Goal: Task Accomplishment & Management: Manage account settings

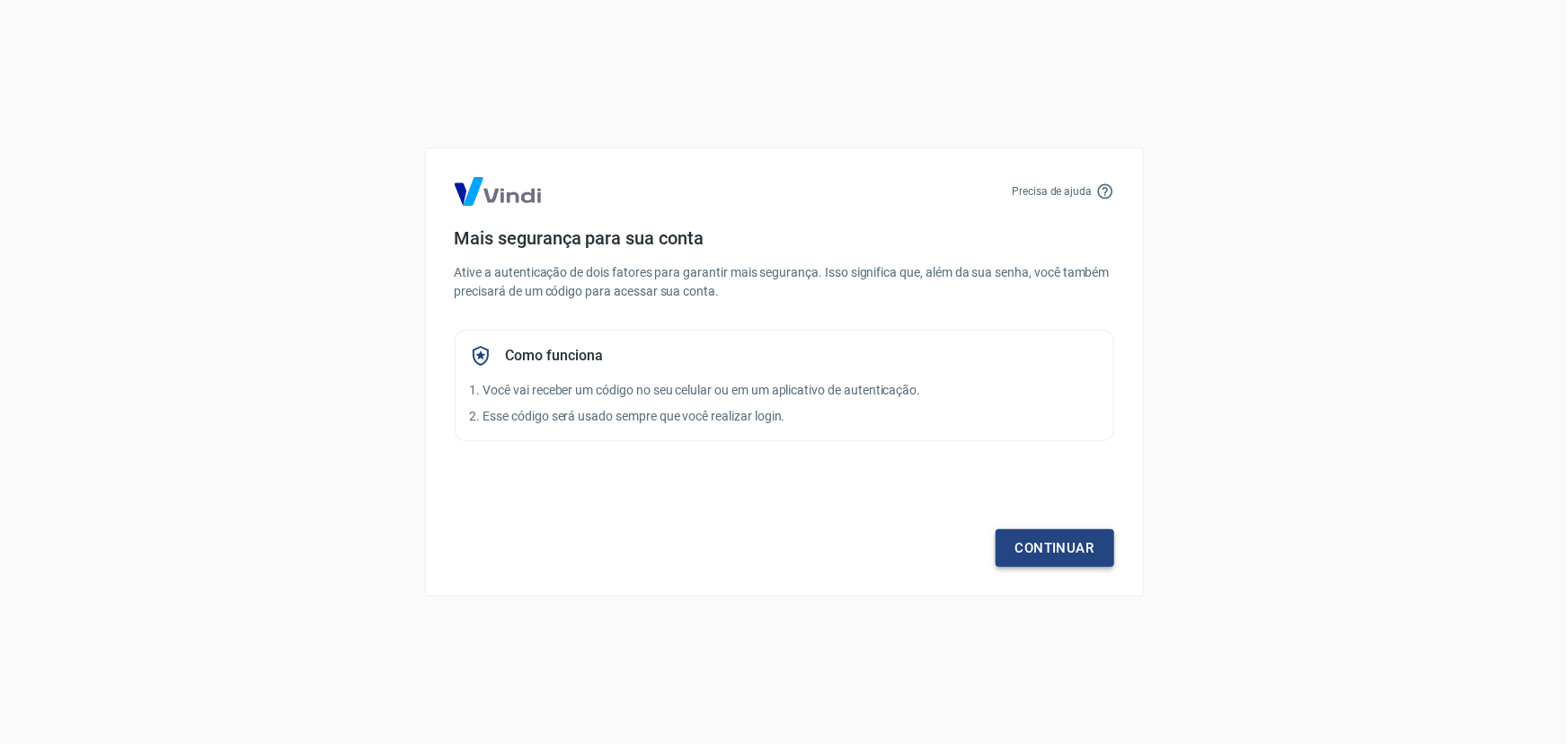
click at [1034, 543] on link "Continuar" at bounding box center [1054, 548] width 118 height 37
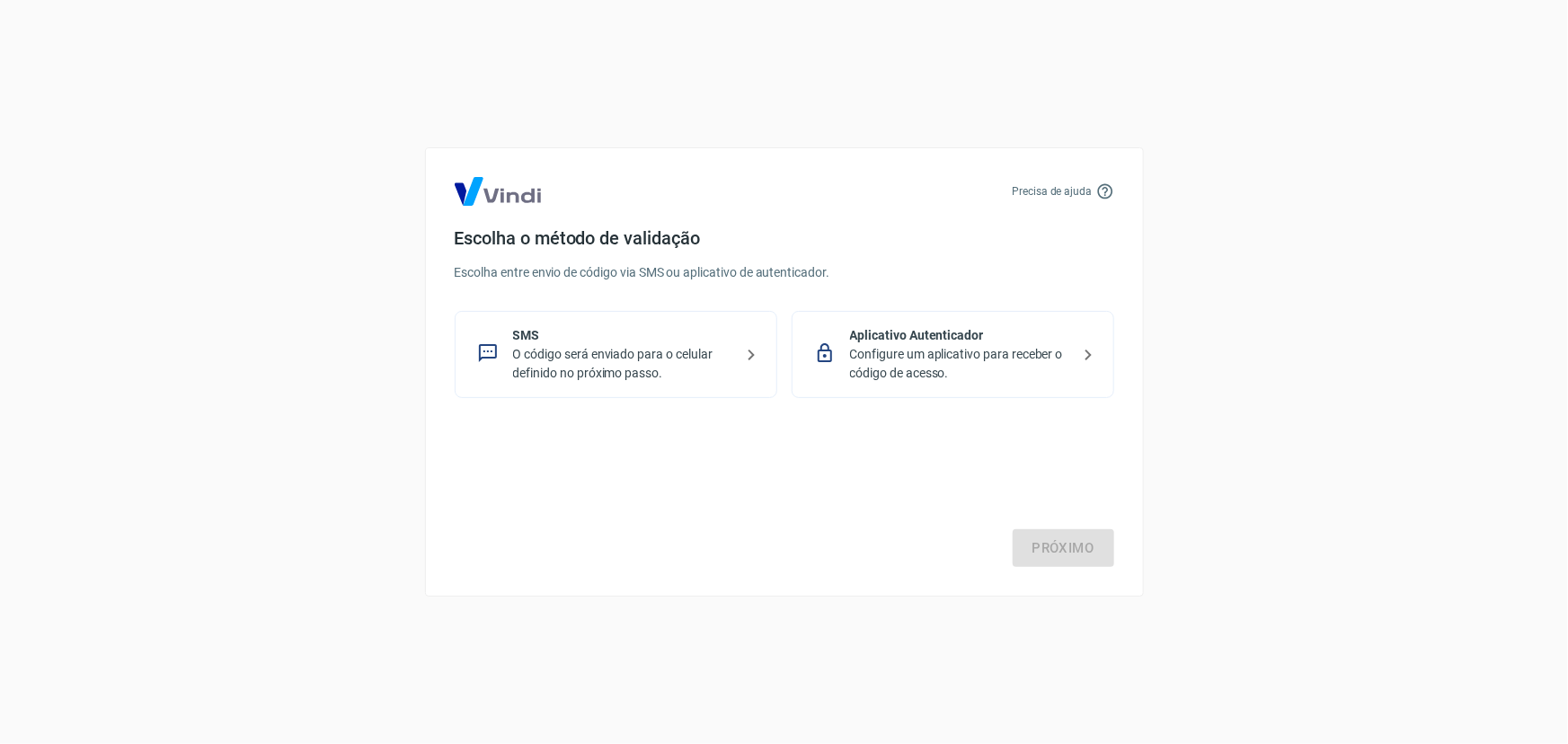
click at [969, 357] on p "Configure um aplicativo para receber o código de acesso." at bounding box center [960, 363] width 220 height 37
click at [1061, 564] on link "Próximo" at bounding box center [1064, 548] width 102 height 37
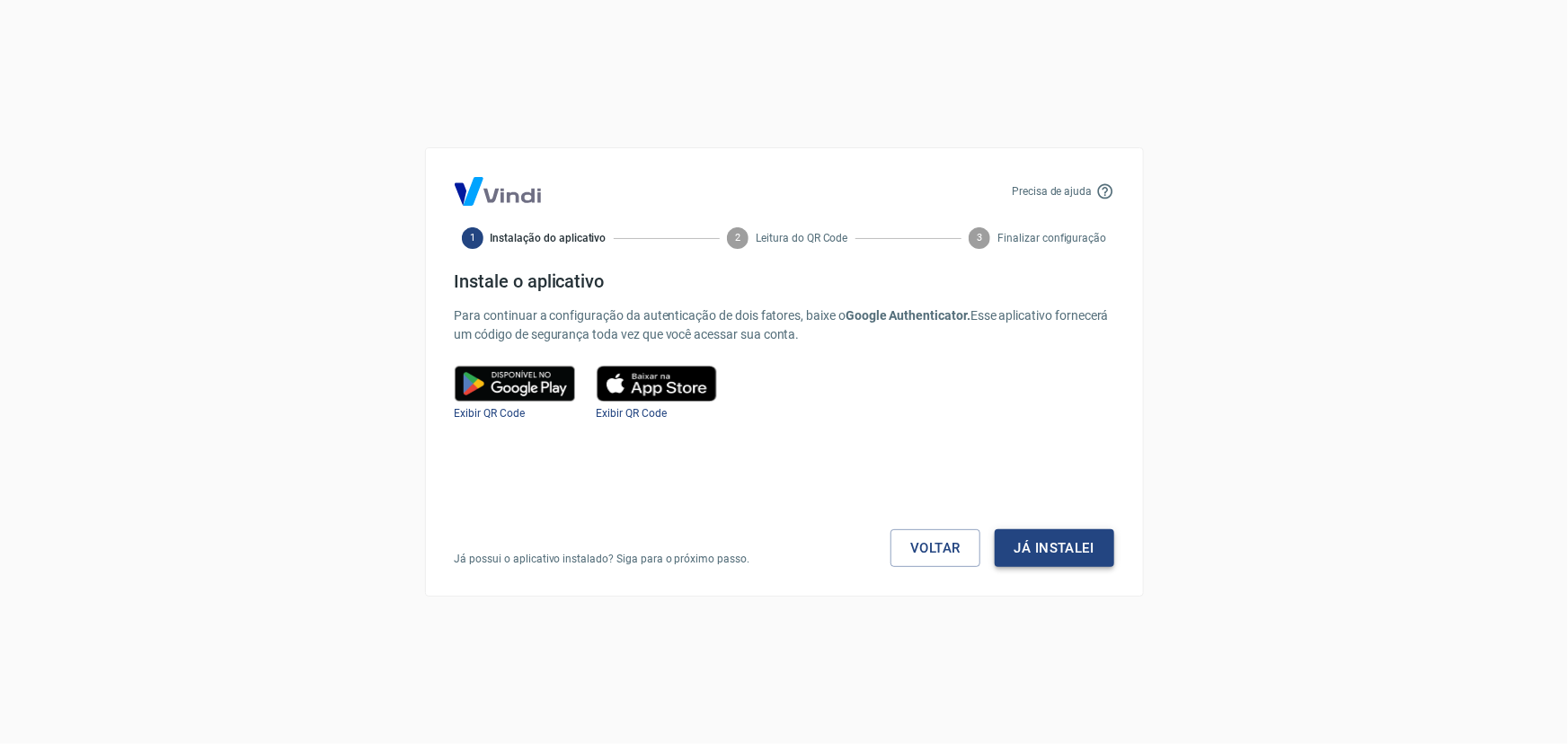
click at [1062, 563] on button "Já instalei" at bounding box center [1054, 548] width 119 height 37
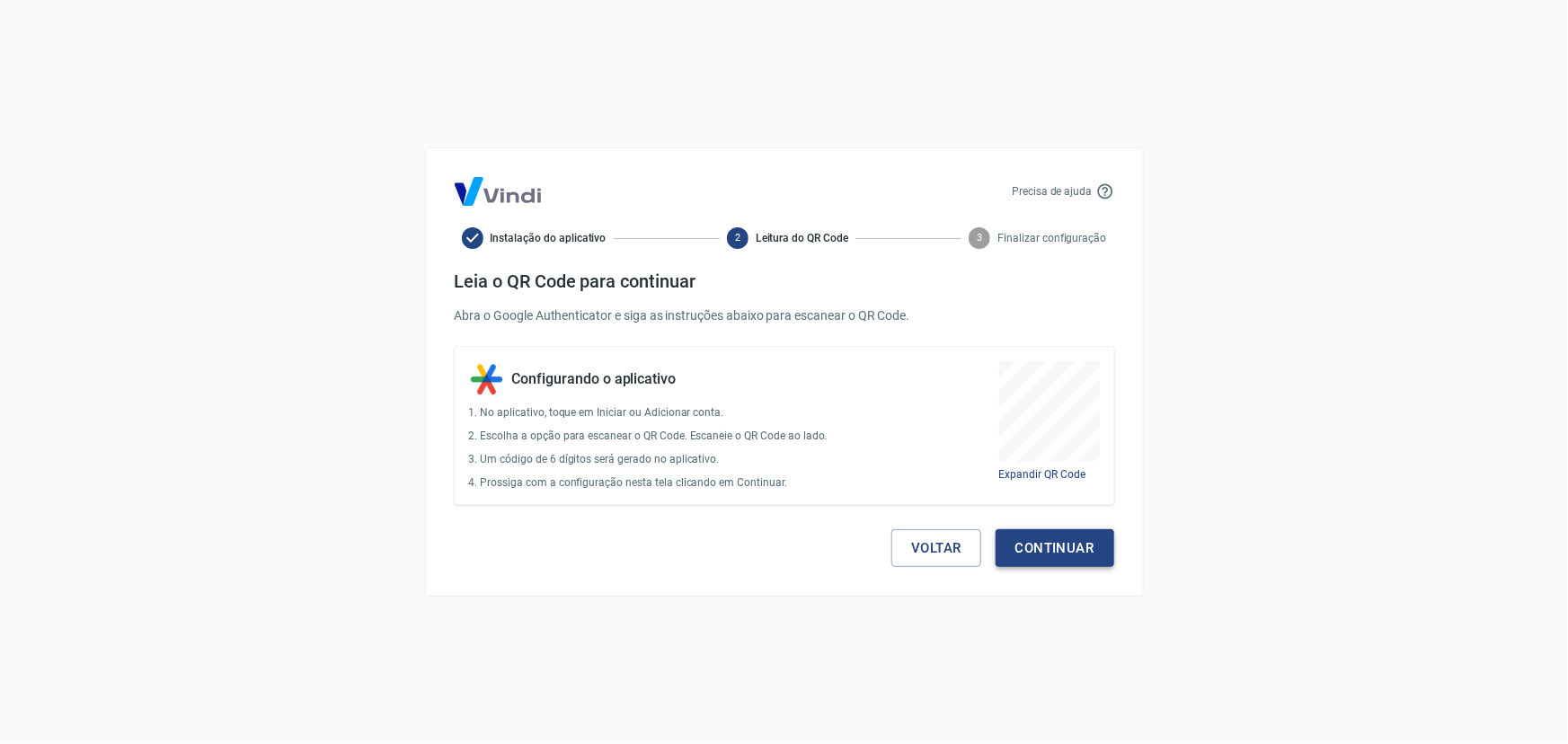
click at [1045, 548] on button "Continuar" at bounding box center [1054, 548] width 118 height 37
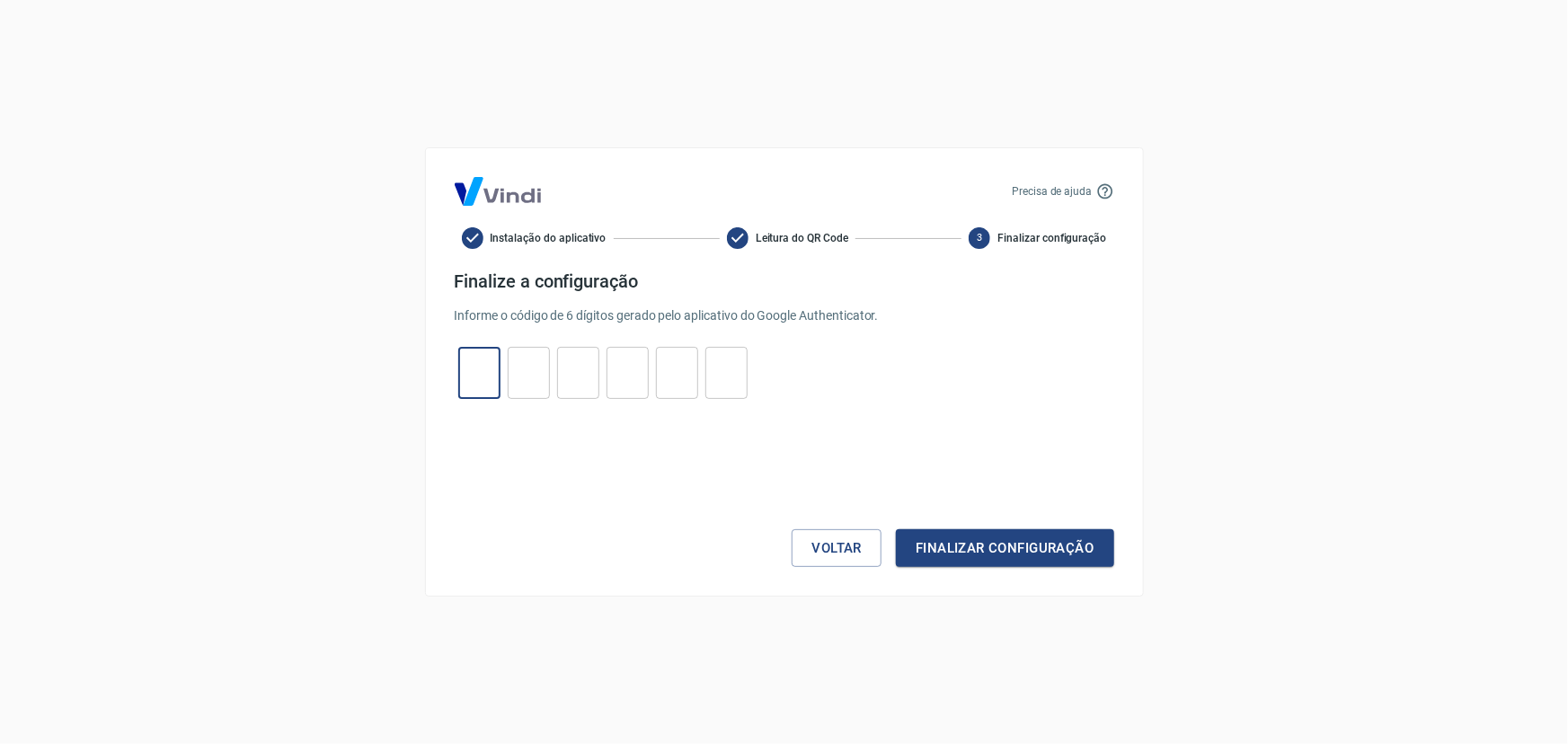
click at [480, 367] on input "tel" at bounding box center [479, 373] width 42 height 38
type input "1"
type input "6"
type input "2"
type input "8"
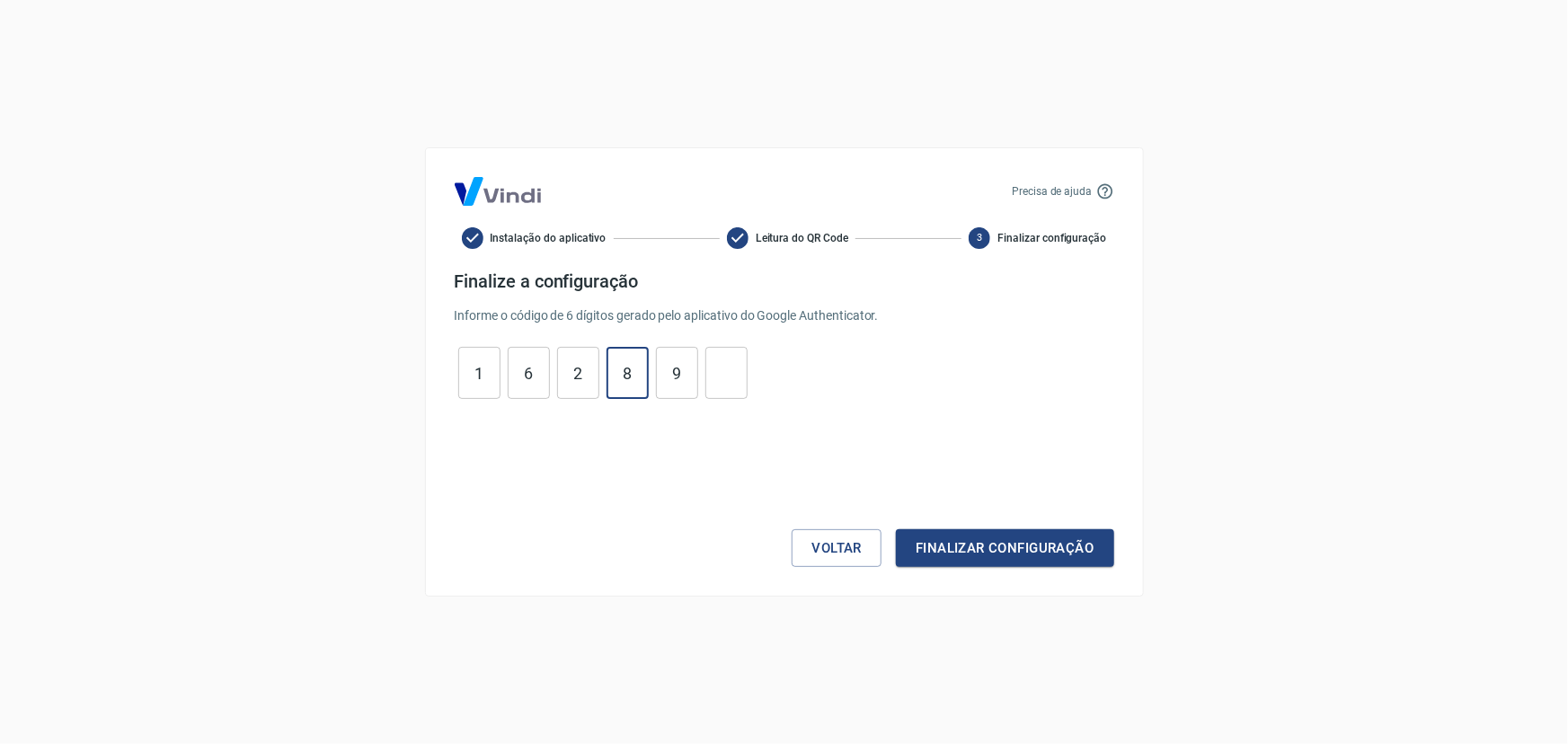
type input "9"
type input "1"
click at [974, 551] on button "Finalizar configuração" at bounding box center [1004, 548] width 217 height 37
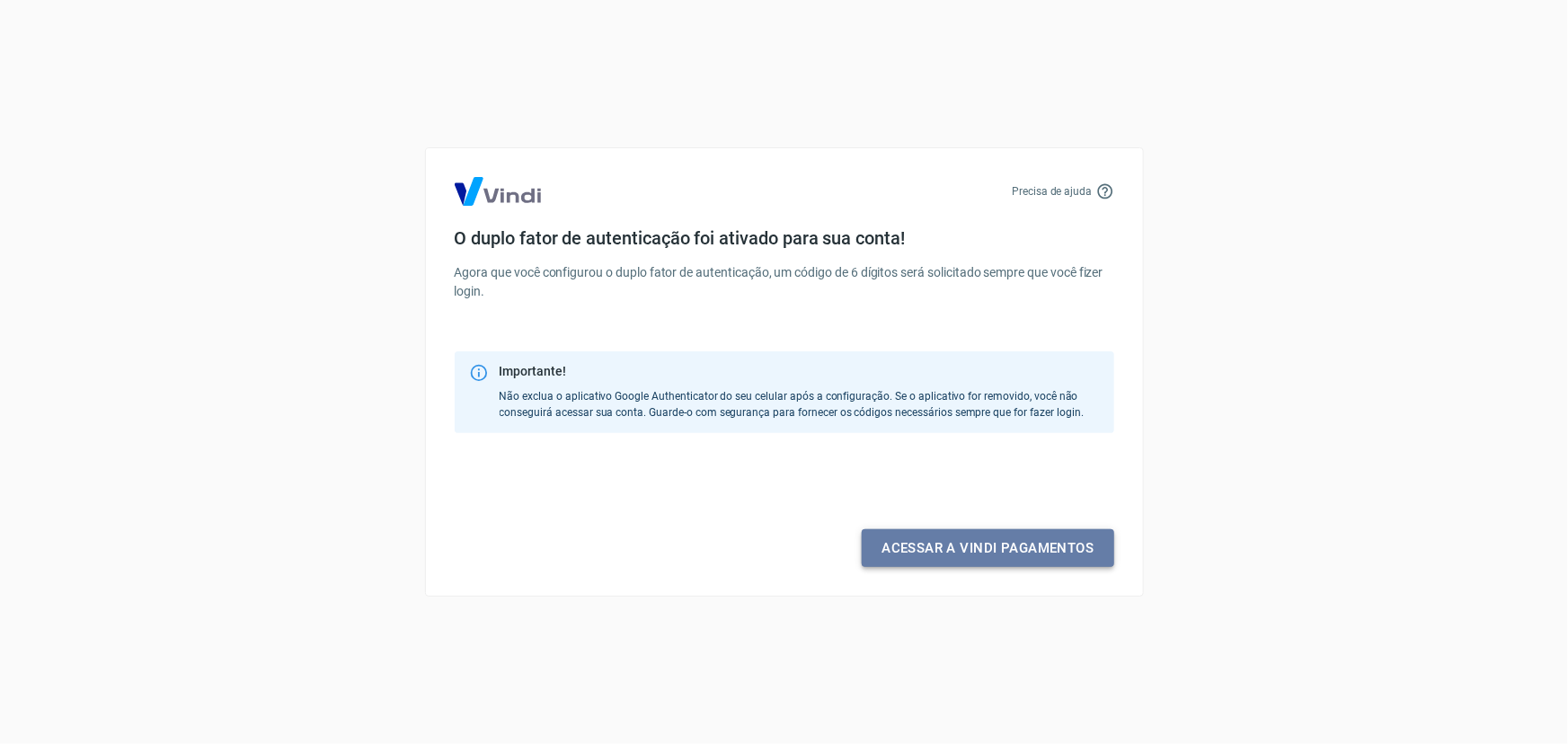
click at [980, 552] on link "Acessar a Vindi pagamentos" at bounding box center [988, 548] width 252 height 37
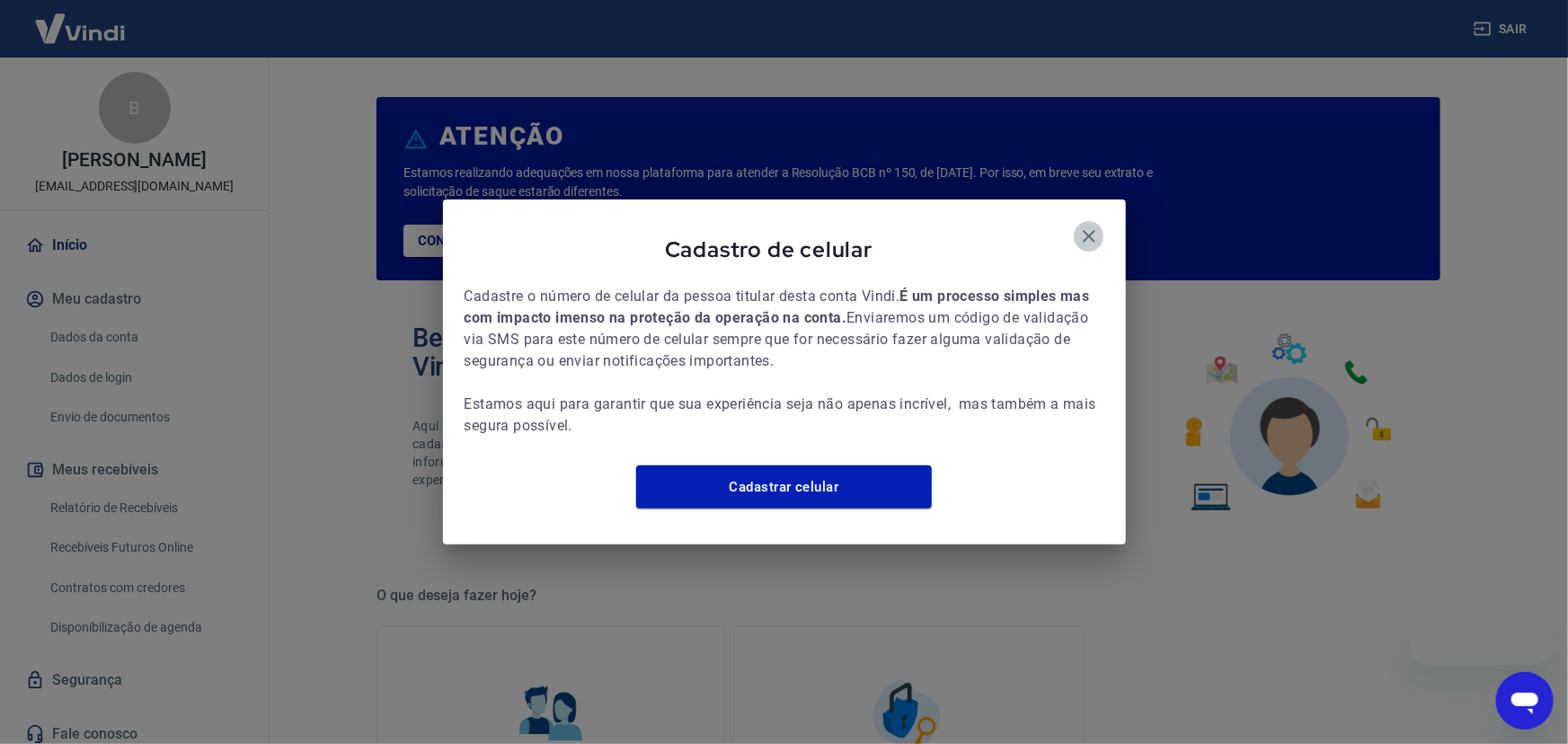
click at [1077, 229] on button "button" at bounding box center [1090, 236] width 31 height 31
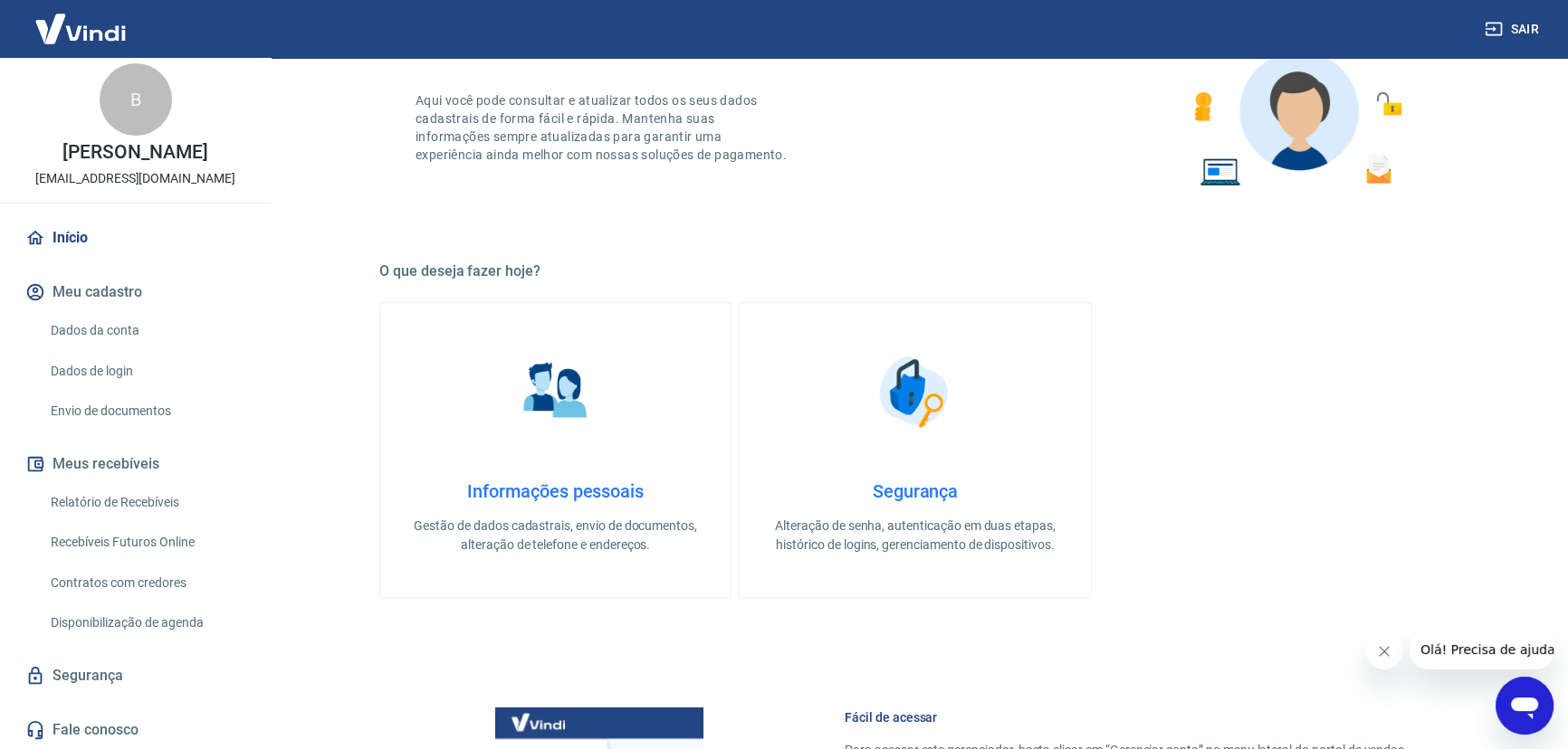
scroll to position [848, 0]
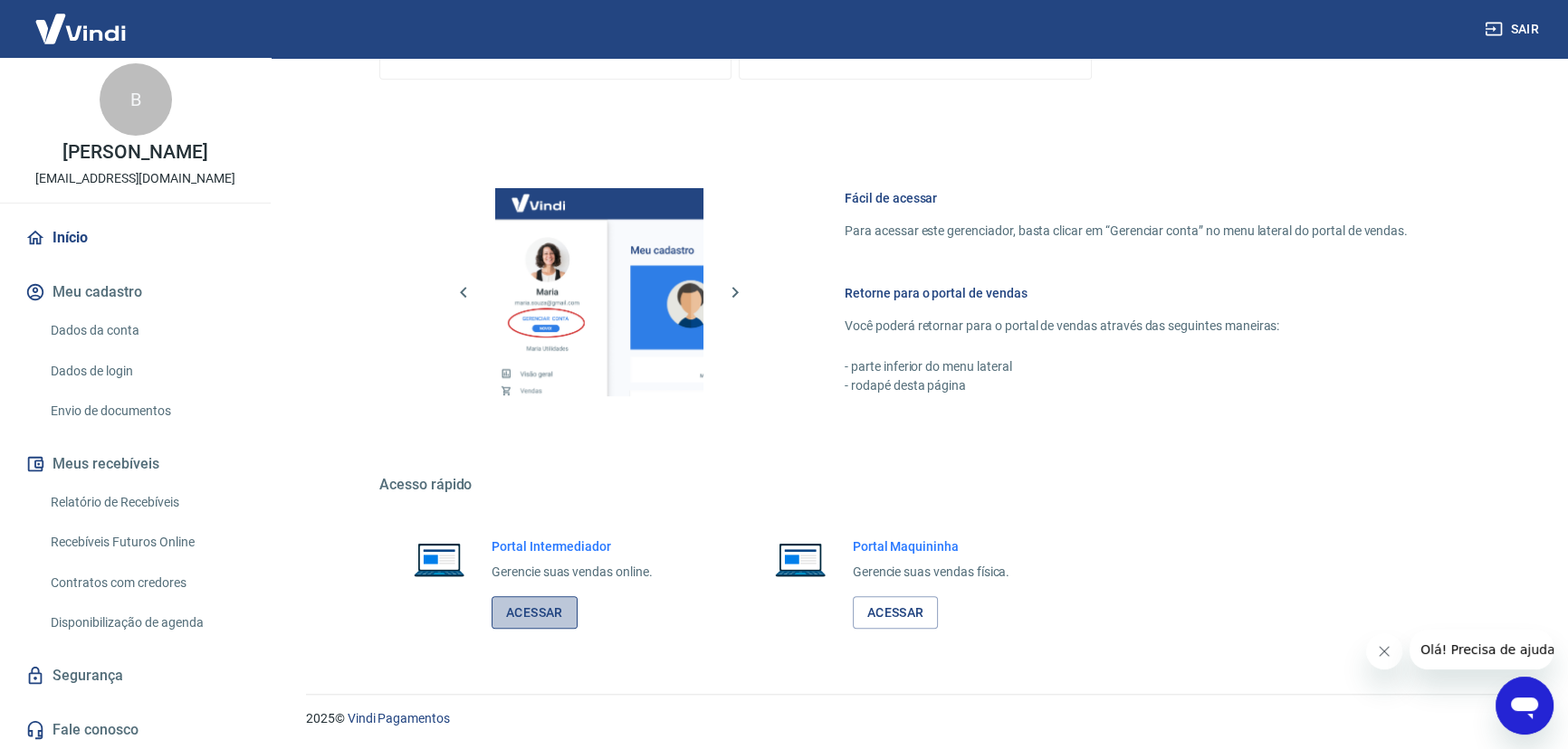
click at [519, 623] on link "Acessar" at bounding box center [534, 613] width 86 height 34
